Goal: Check status: Check status

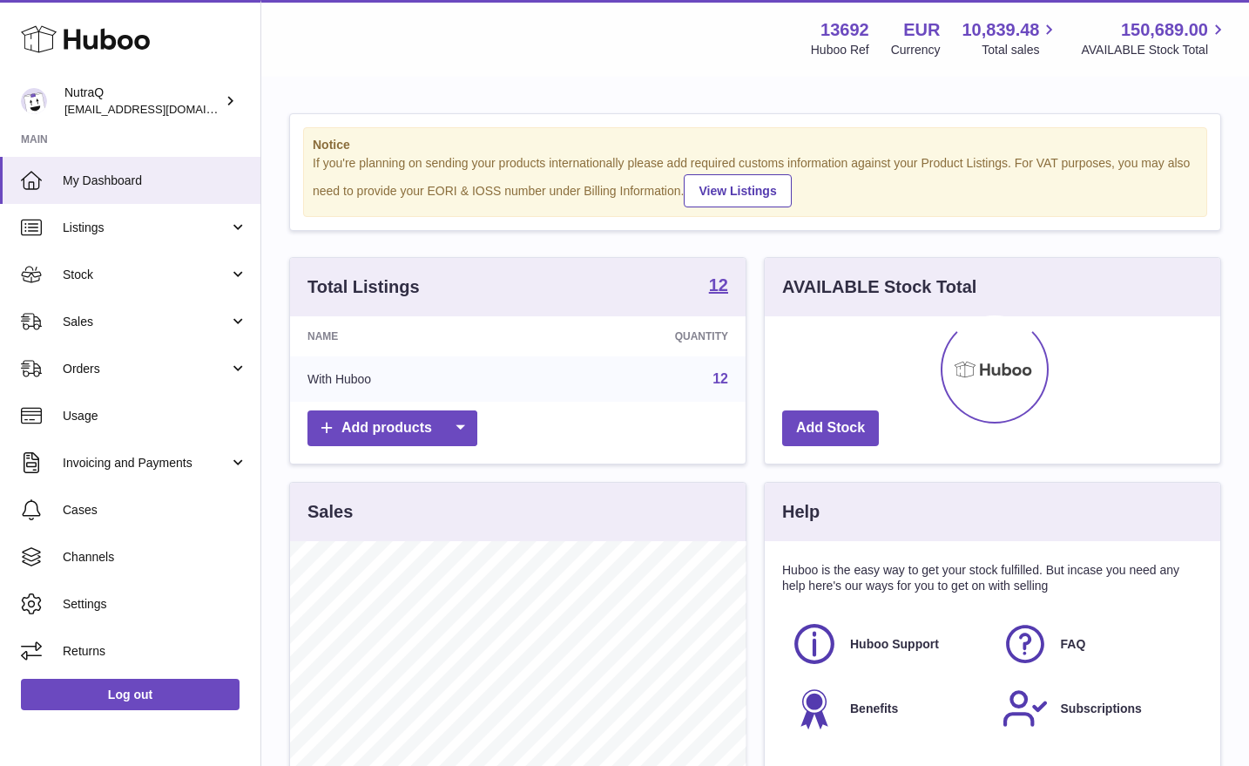
scroll to position [272, 456]
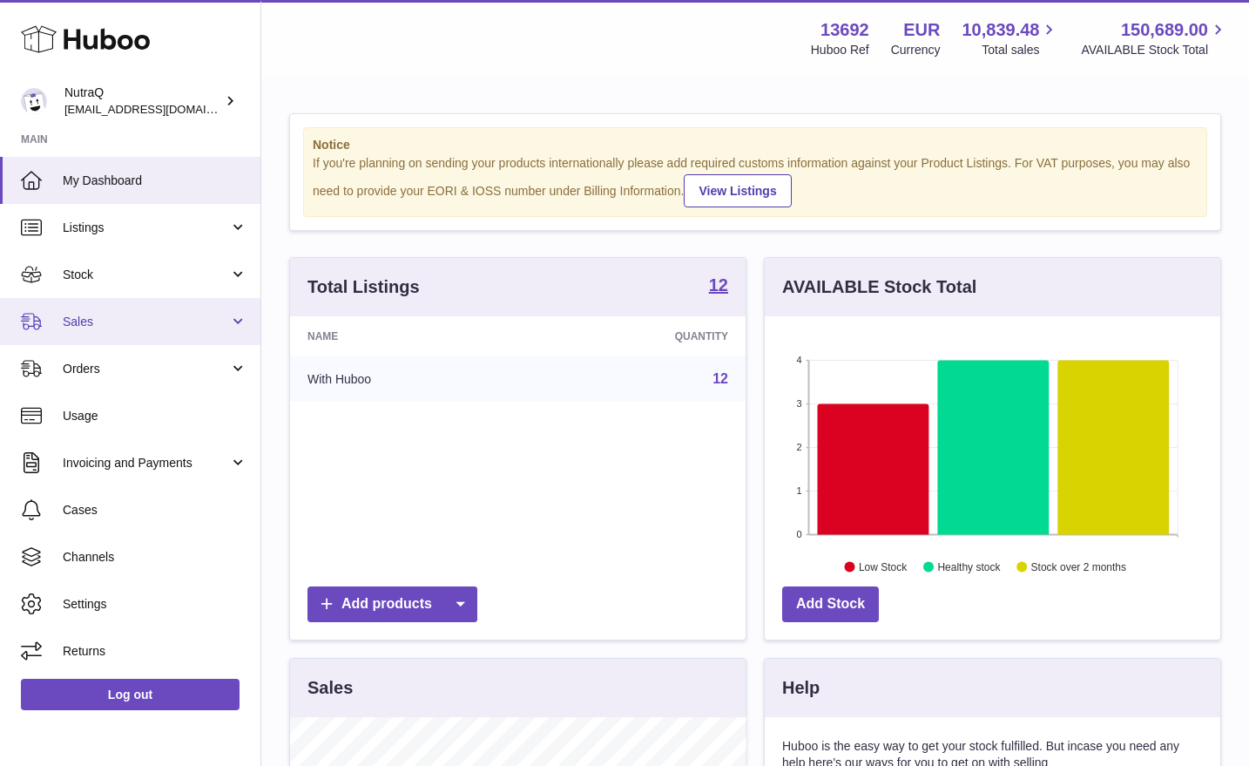
click at [211, 314] on span "Sales" at bounding box center [146, 322] width 166 height 17
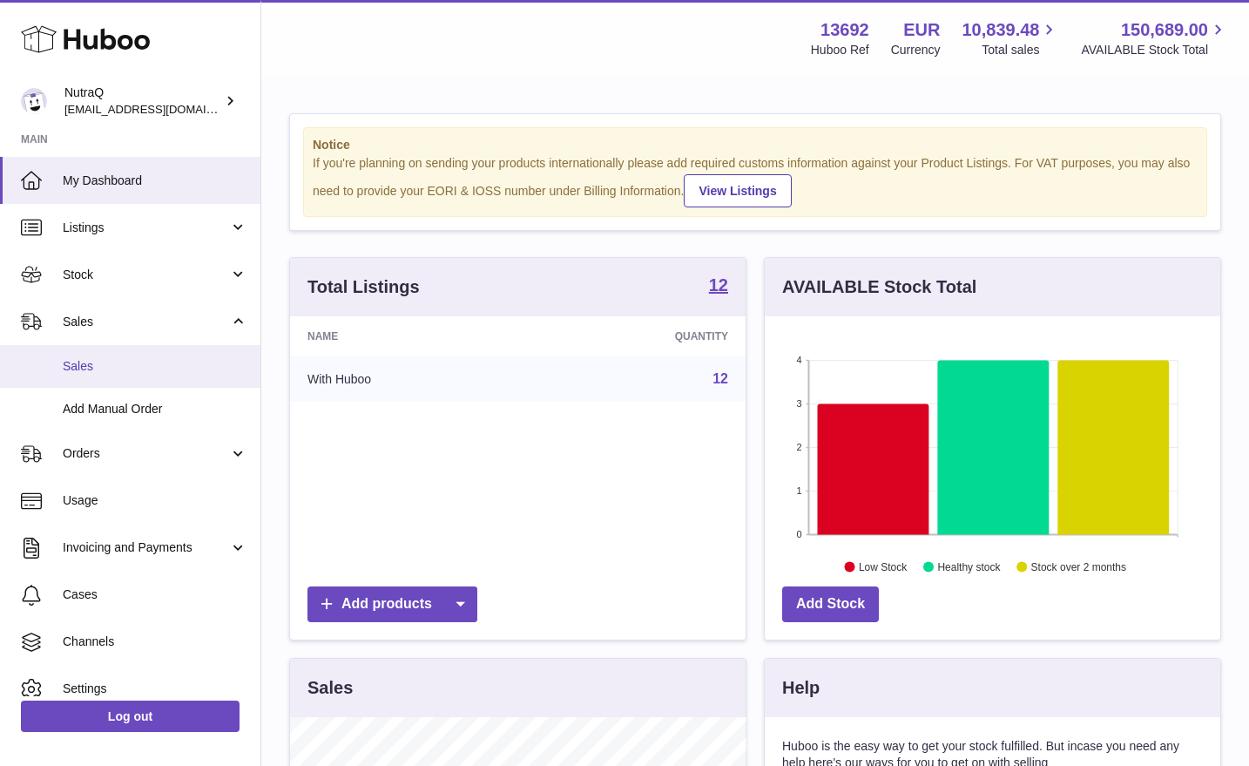
click at [165, 366] on span "Sales" at bounding box center [155, 366] width 185 height 17
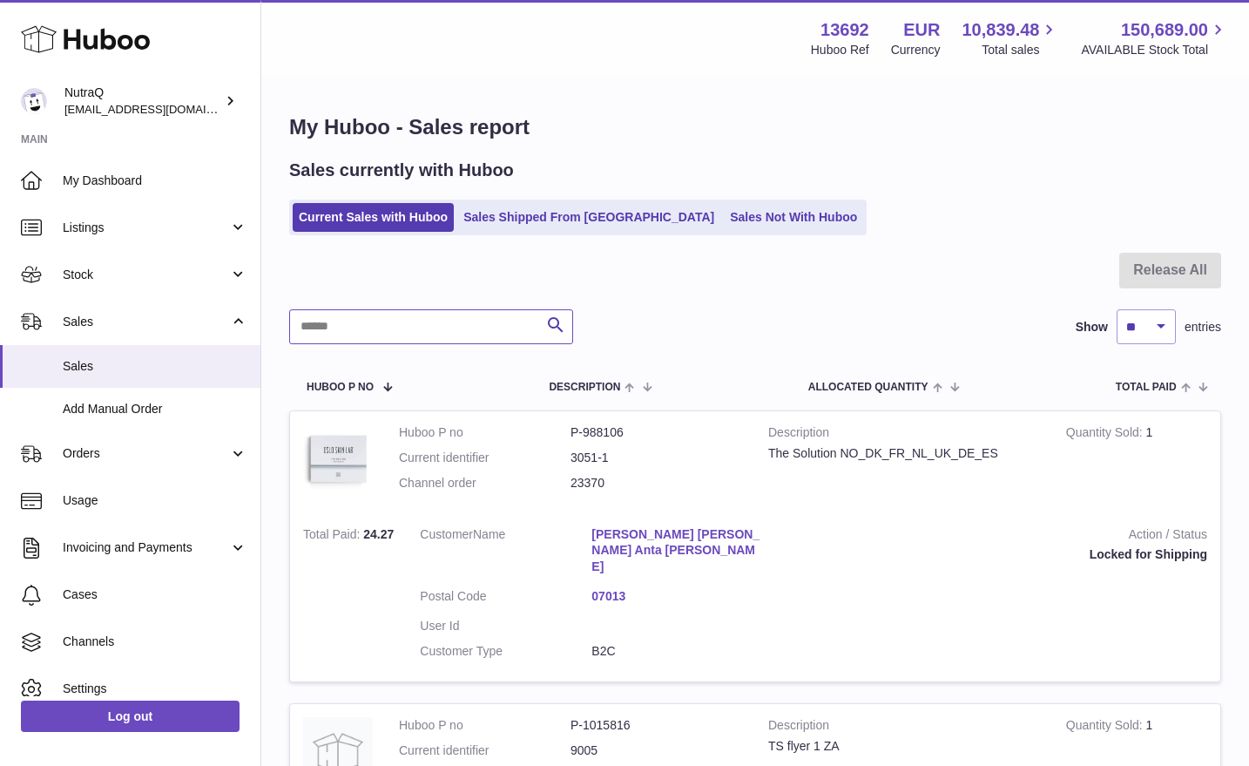
click at [401, 333] on input "text" at bounding box center [431, 326] width 284 height 35
paste input "**********"
type input "**********"
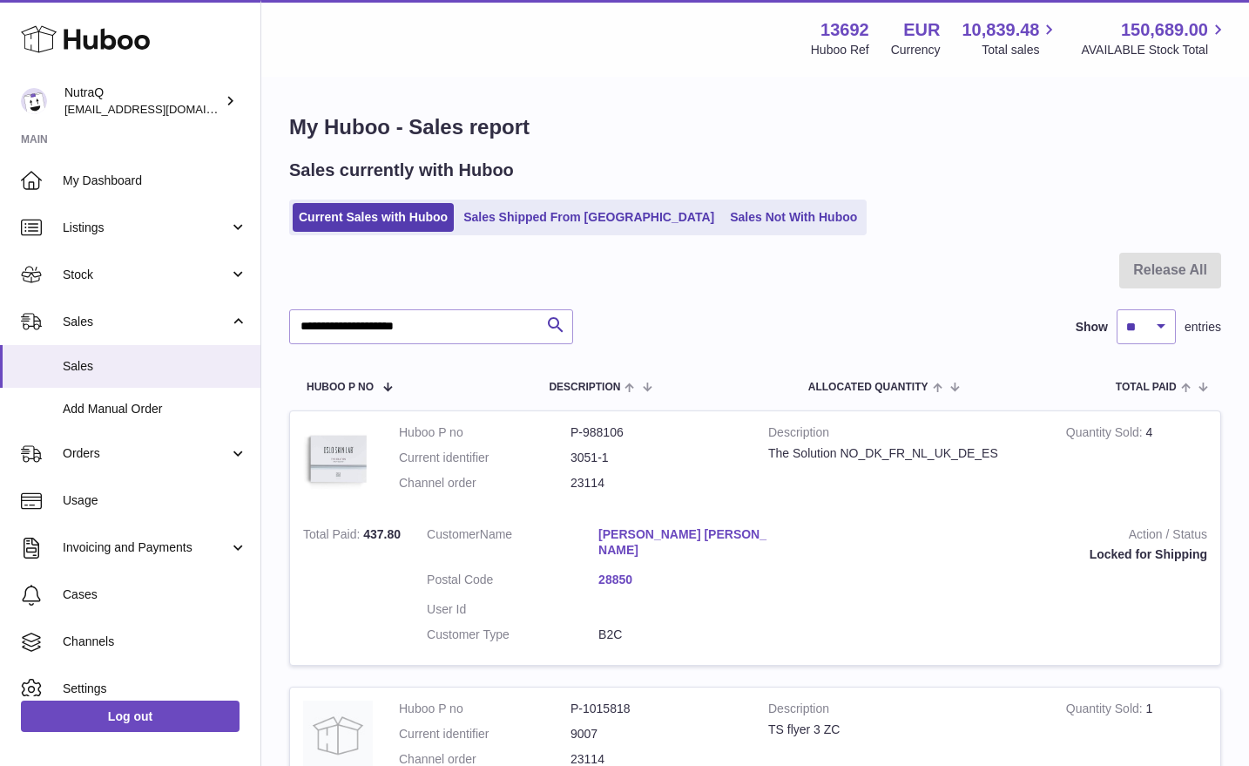
click at [644, 530] on link "[PERSON_NAME] [PERSON_NAME]" at bounding box center [684, 542] width 172 height 33
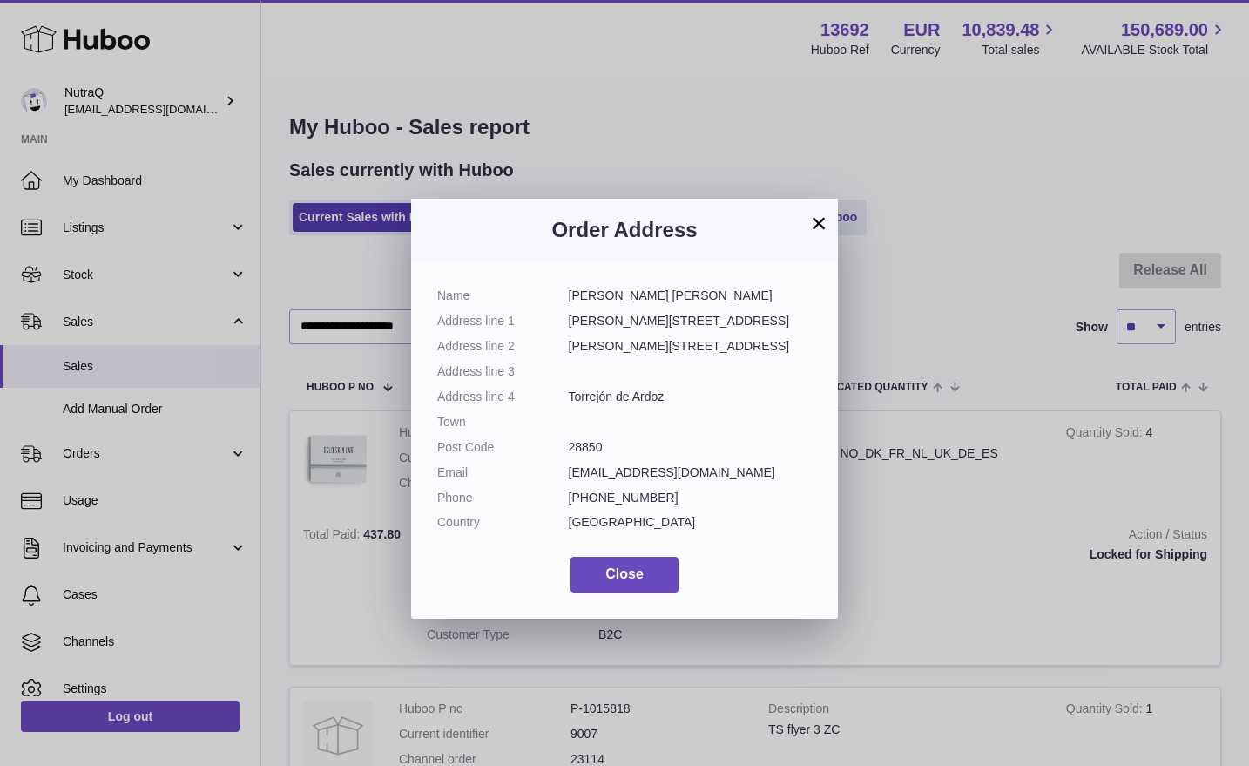
click at [644, 530] on dd "[GEOGRAPHIC_DATA]" at bounding box center [691, 522] width 244 height 17
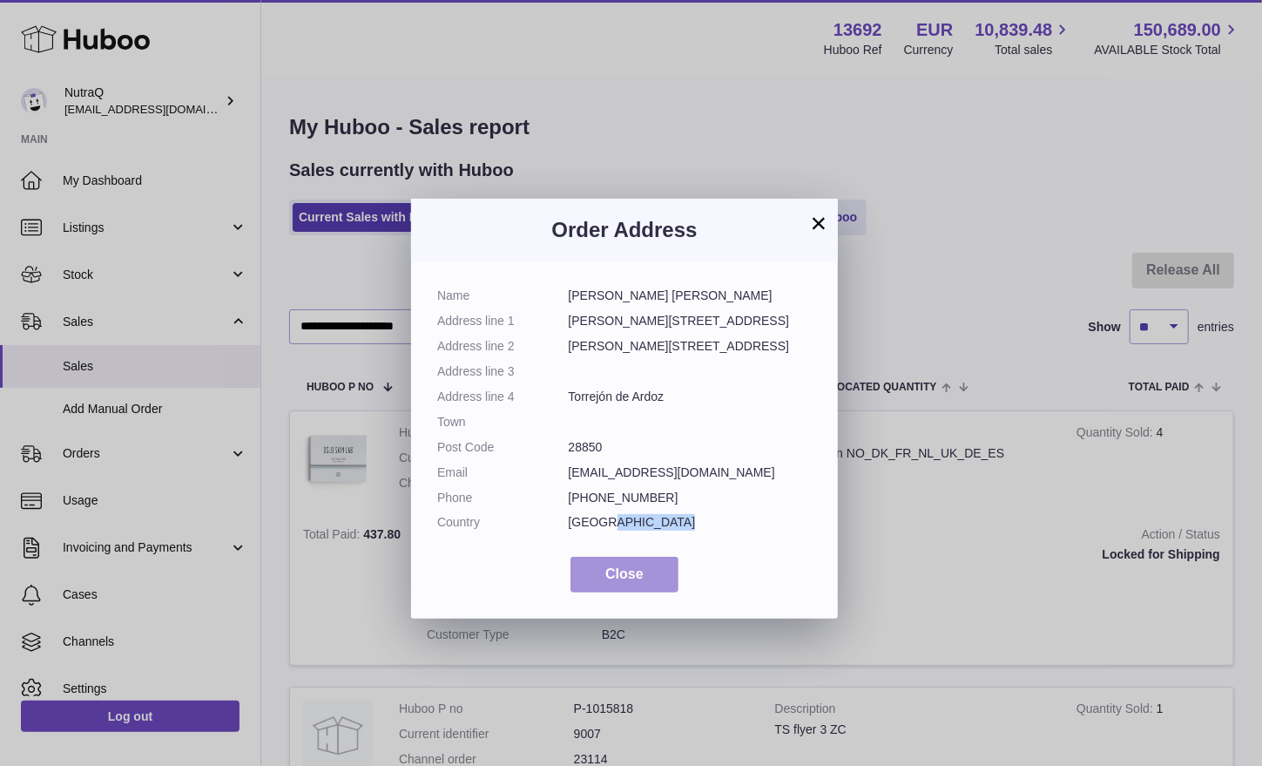
click at [628, 572] on span "Close" at bounding box center [624, 573] width 38 height 15
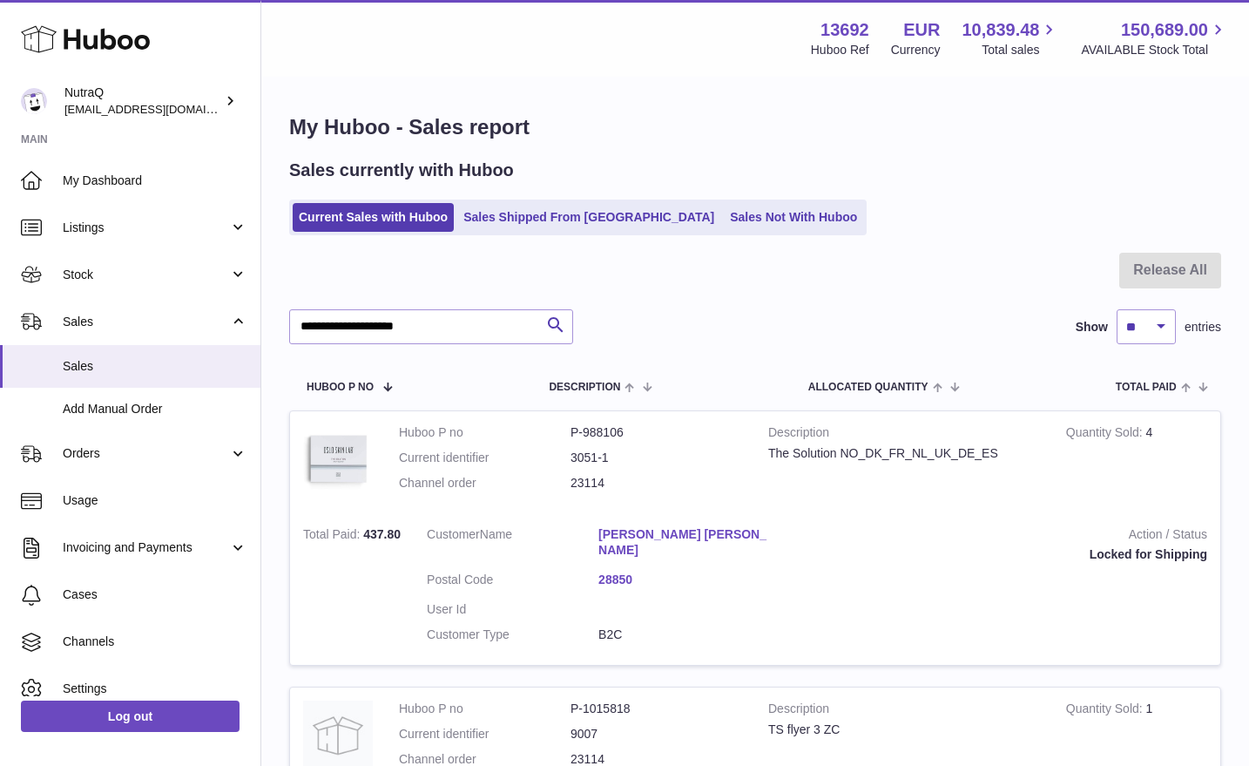
click at [615, 59] on div "Menu Huboo 13692 Huboo Ref EUR Currency 10,839.48 Total sales 150,689.00 AVAILA…" at bounding box center [755, 38] width 988 height 77
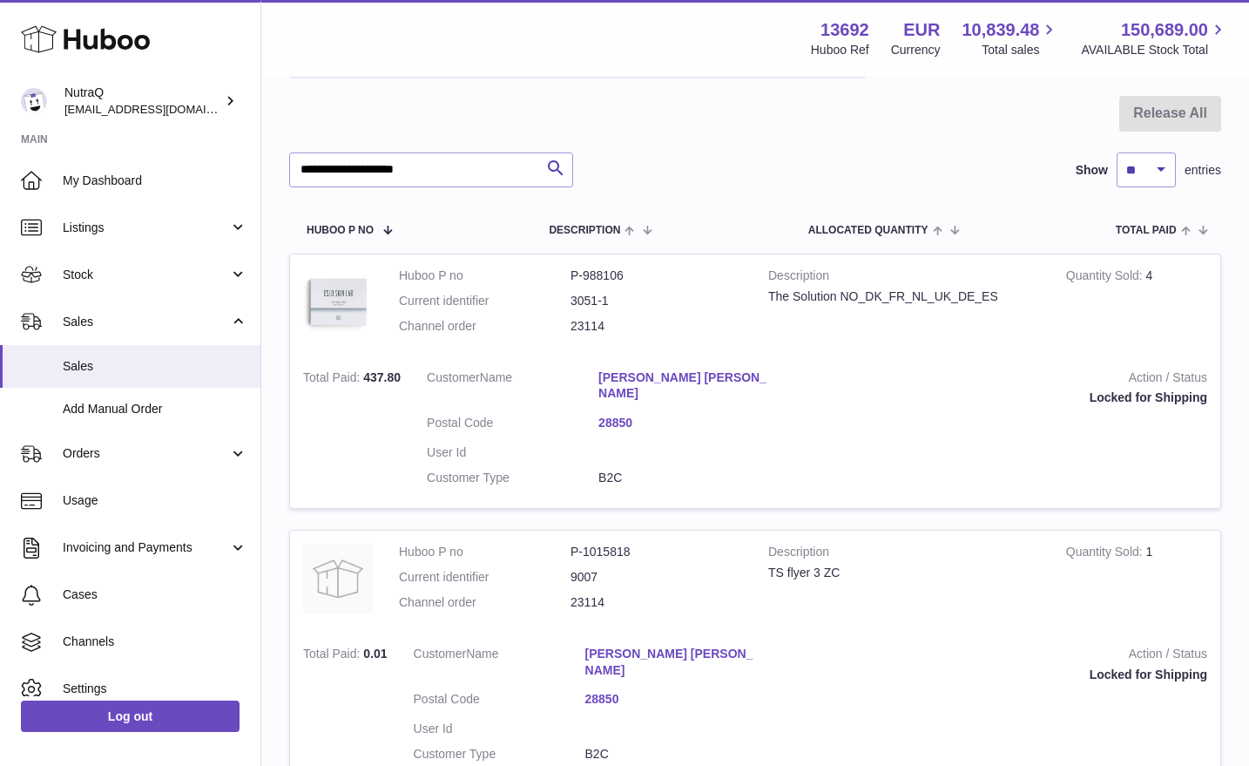
scroll to position [158, 0]
